Goal: Find specific page/section: Find specific page/section

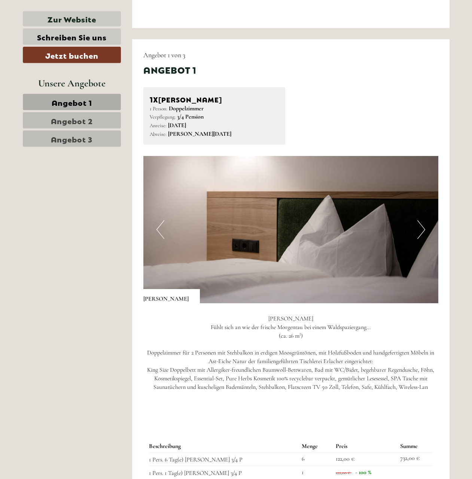
scroll to position [382, 0]
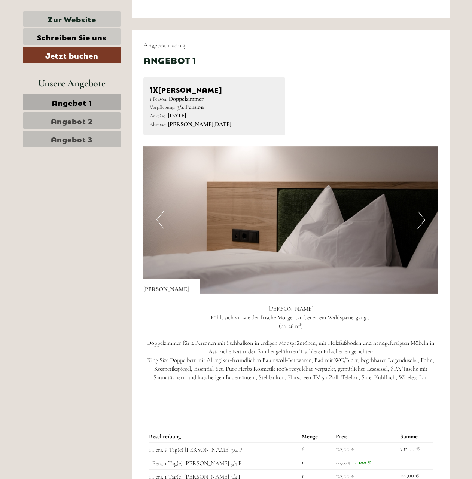
click at [422, 221] on button "Next" at bounding box center [421, 220] width 8 height 19
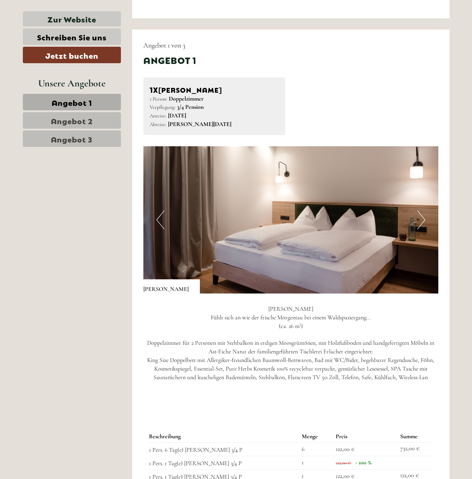
click at [424, 222] on button "Next" at bounding box center [421, 220] width 8 height 19
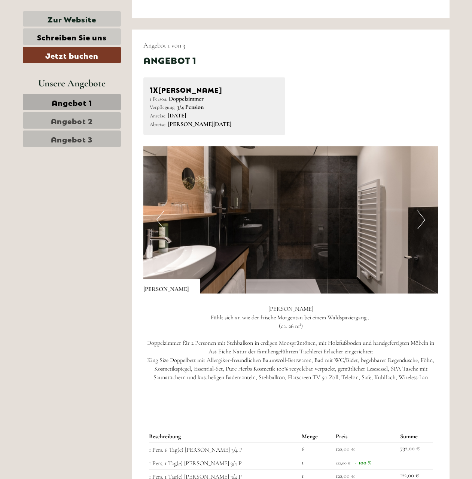
click at [424, 222] on button "Next" at bounding box center [421, 220] width 8 height 19
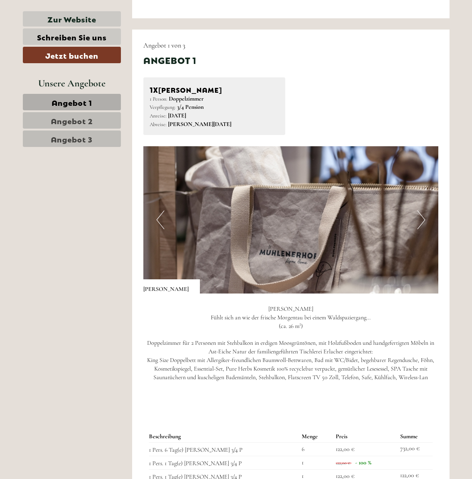
click at [424, 222] on button "Next" at bounding box center [421, 220] width 8 height 19
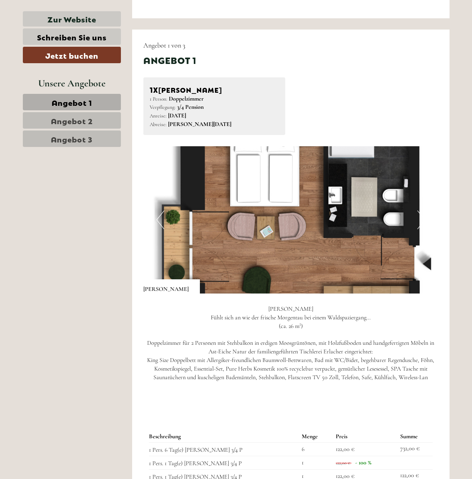
click at [425, 222] on div "Previous Next" at bounding box center [290, 219] width 295 height 147
click at [421, 219] on button "Next" at bounding box center [421, 220] width 8 height 19
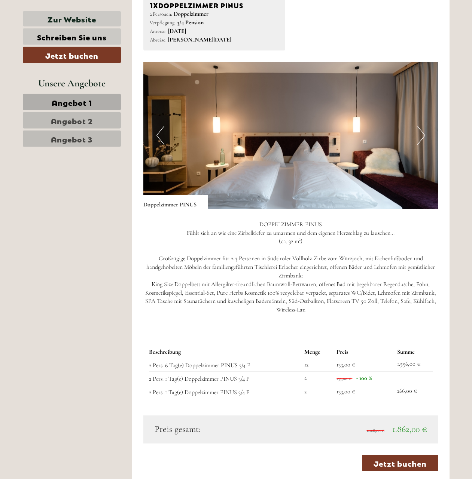
scroll to position [1069, 0]
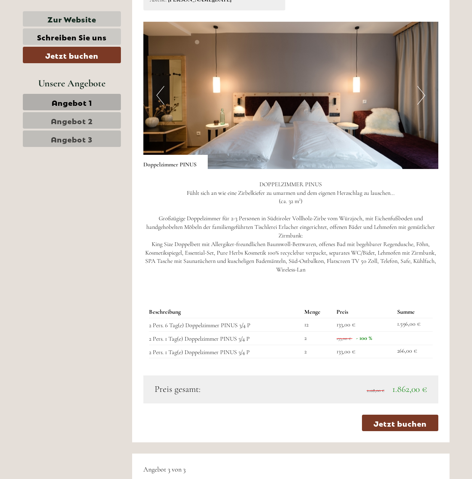
click at [424, 96] on button "Next" at bounding box center [421, 95] width 8 height 19
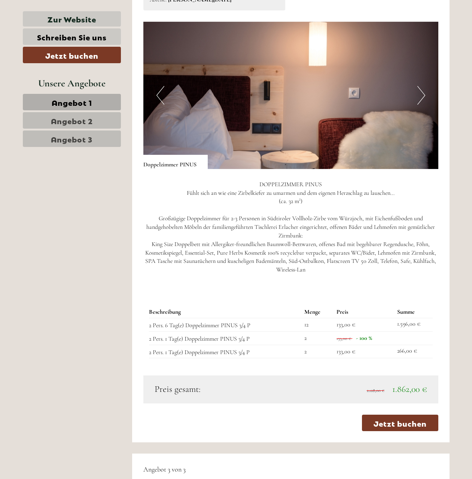
click at [424, 96] on button "Next" at bounding box center [421, 95] width 8 height 19
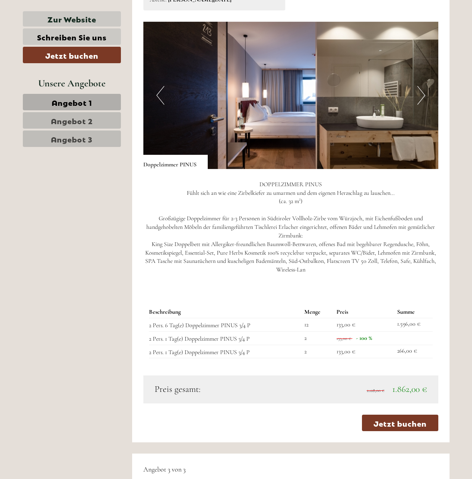
click at [424, 96] on button "Next" at bounding box center [421, 95] width 8 height 19
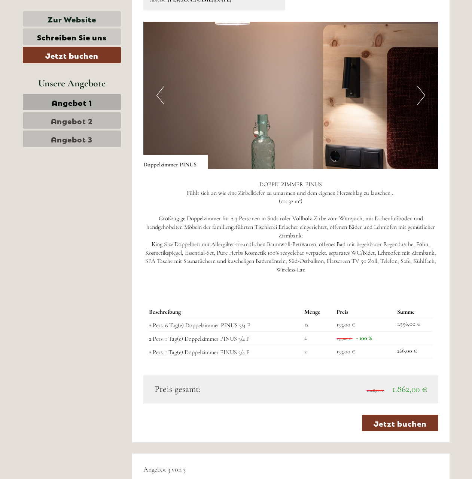
click at [424, 96] on button "Next" at bounding box center [421, 95] width 8 height 19
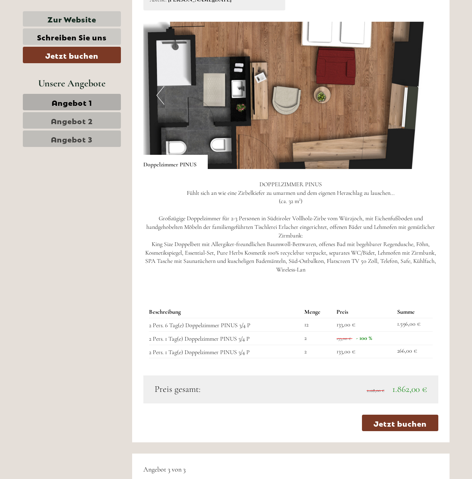
click at [424, 96] on button "Next" at bounding box center [421, 95] width 8 height 19
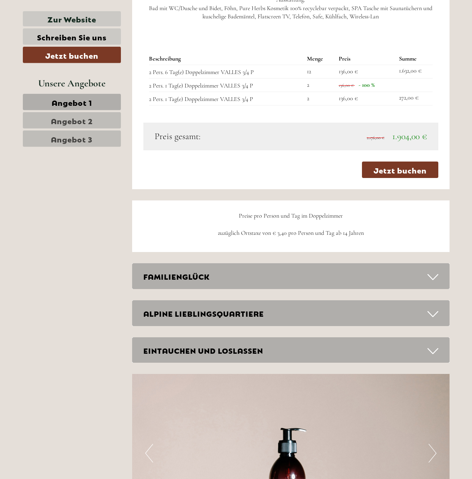
scroll to position [1794, 0]
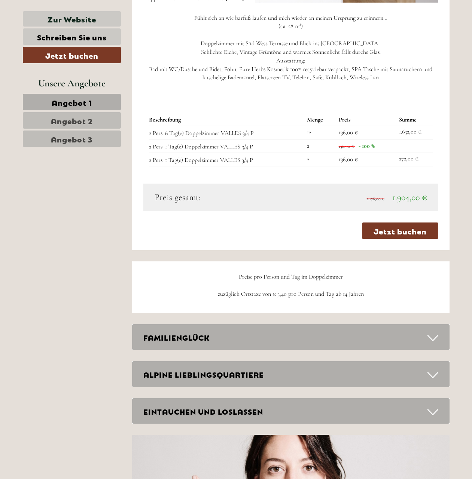
click at [73, 144] on span "Angebot 3" at bounding box center [72, 139] width 42 height 10
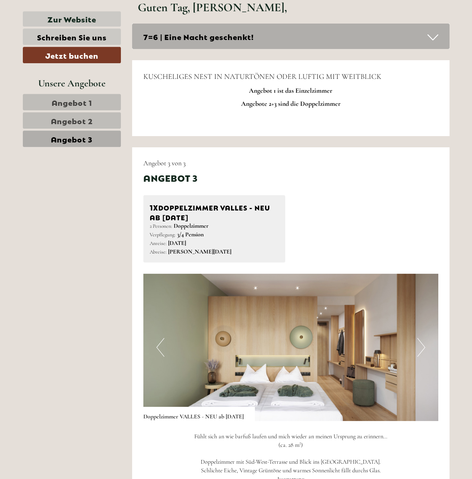
scroll to position [182, 0]
